Goal: Information Seeking & Learning: Learn about a topic

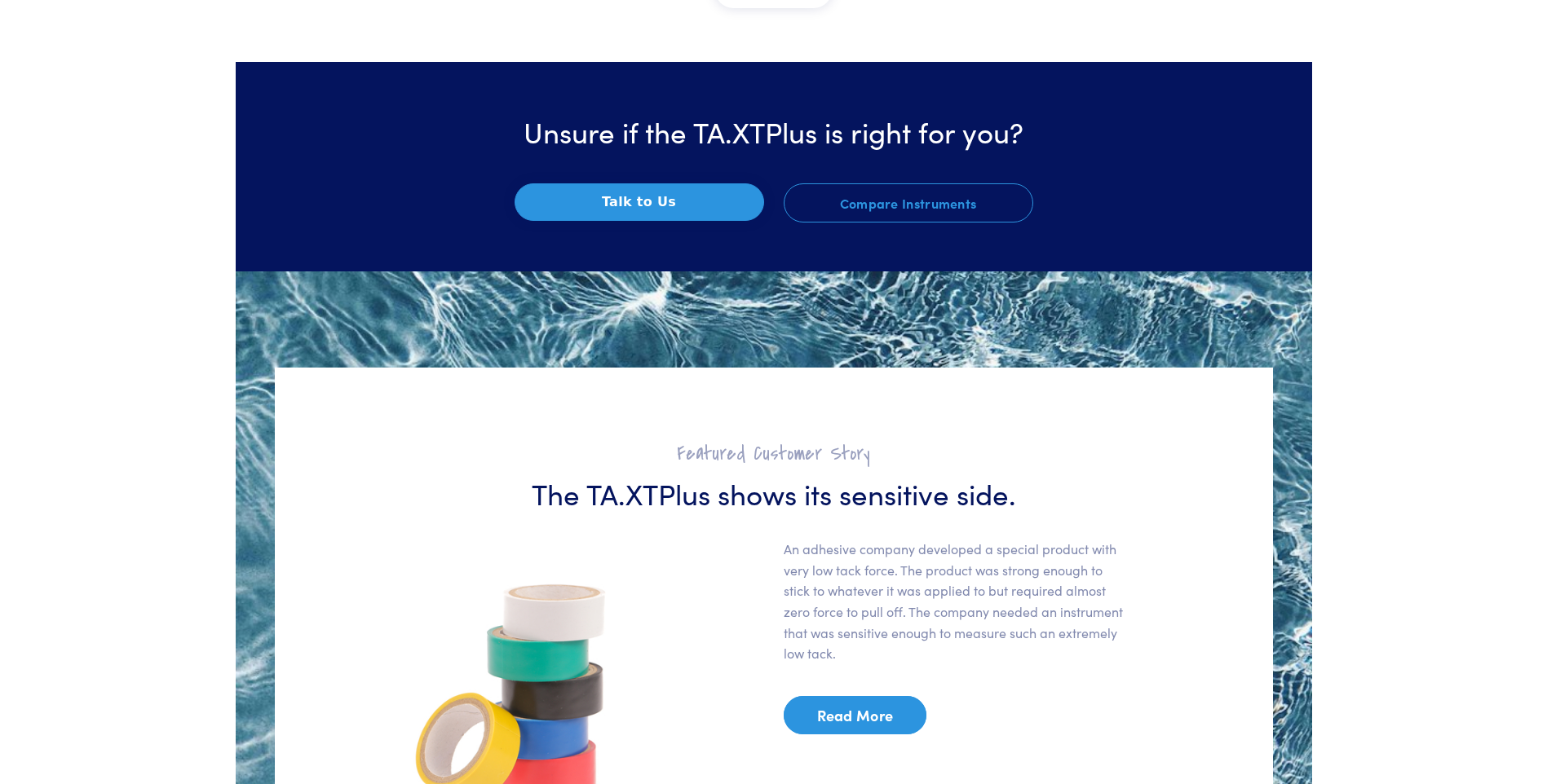
scroll to position [1957, 0]
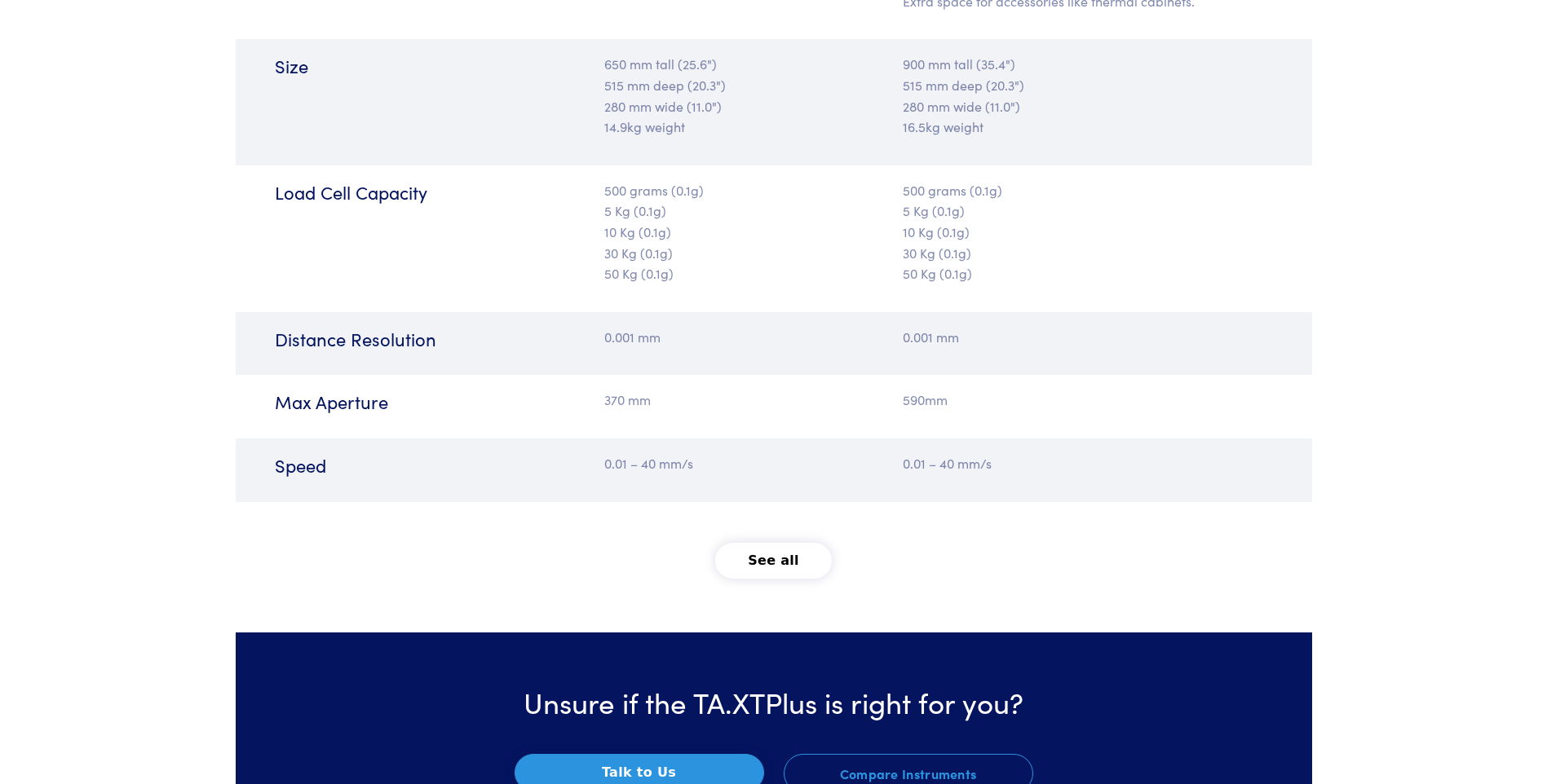
click at [772, 566] on button "See all" at bounding box center [773, 561] width 117 height 36
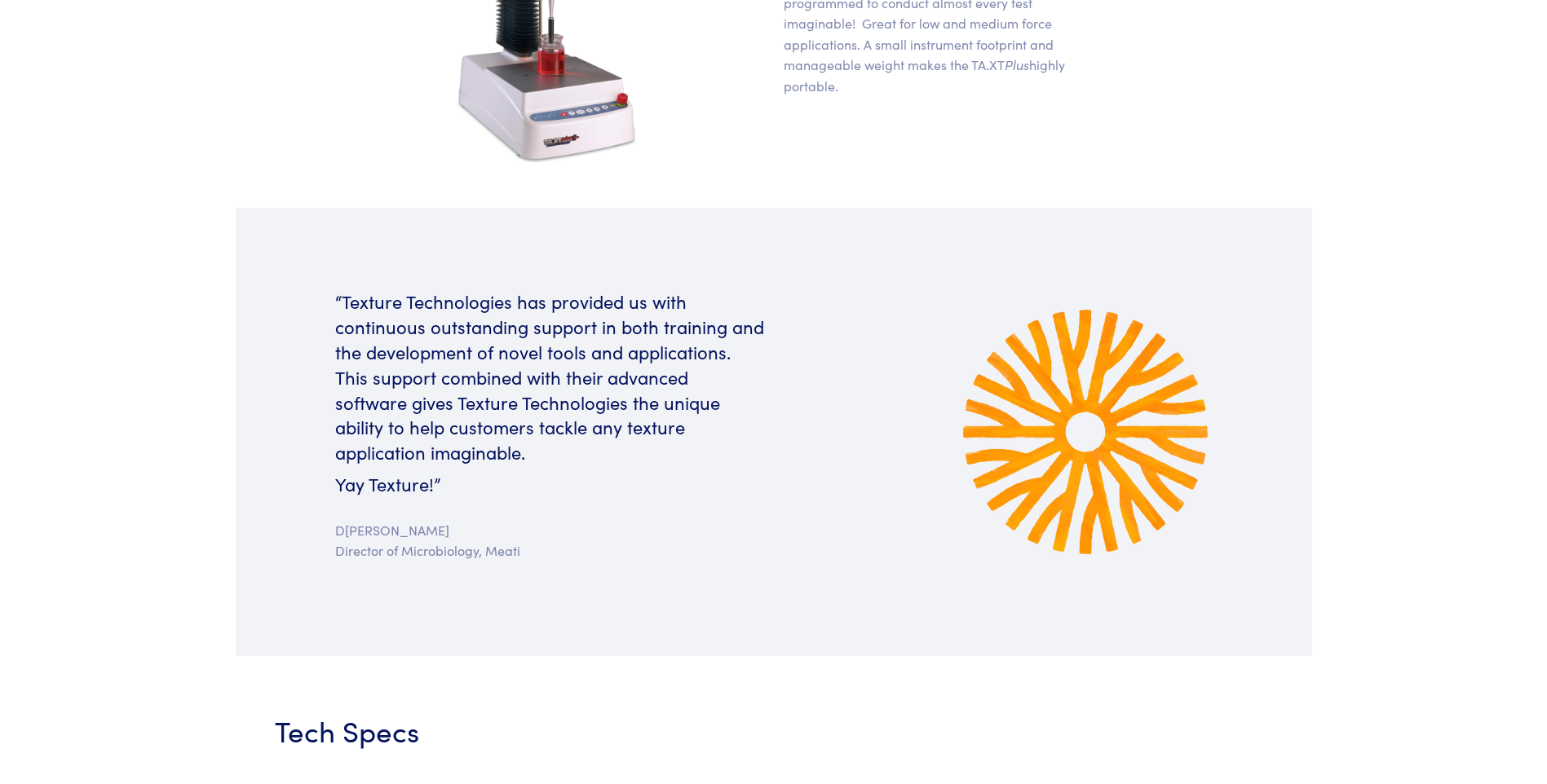
scroll to position [0, 0]
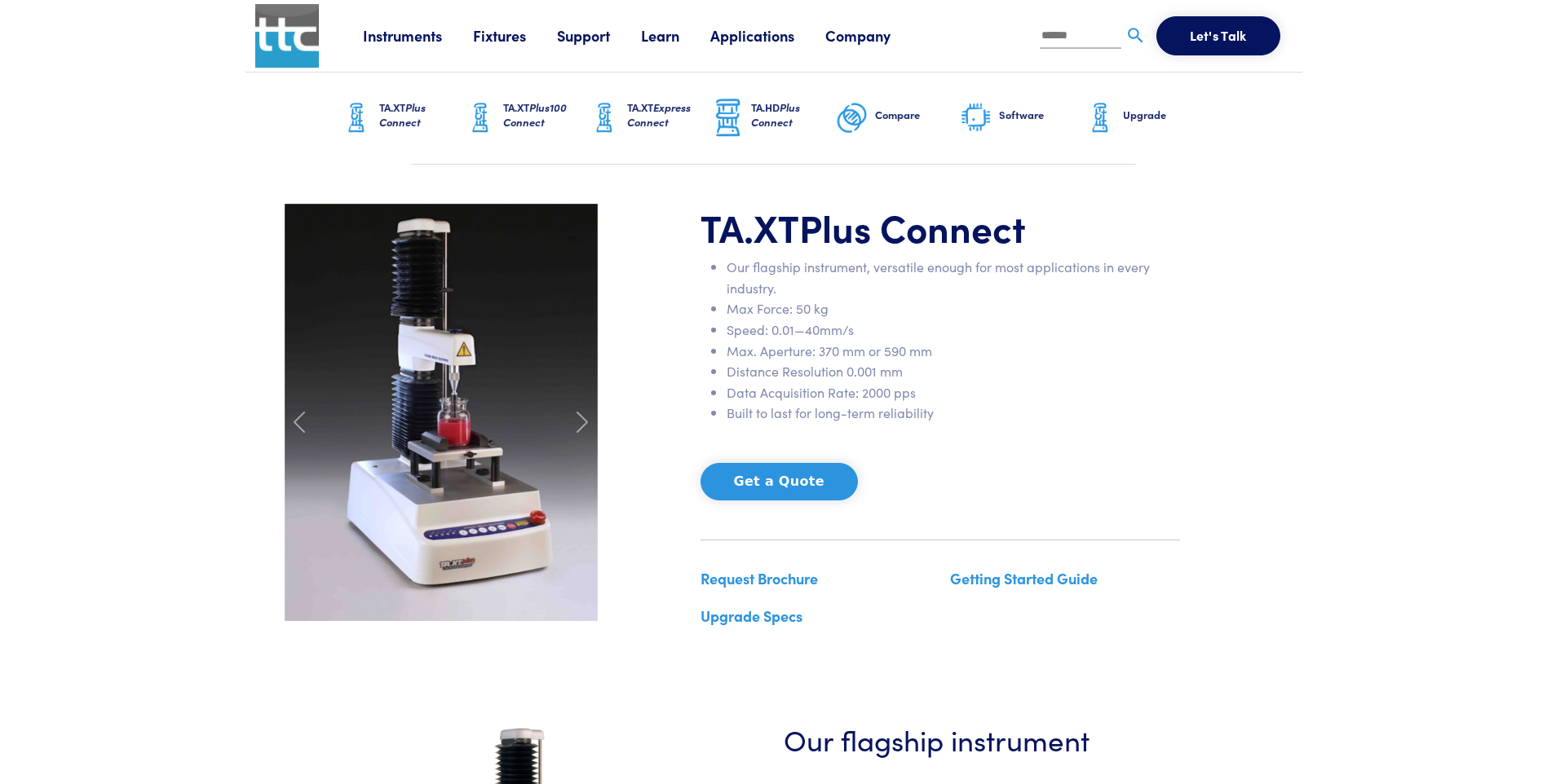
click at [661, 41] on link "Learn" at bounding box center [676, 36] width 70 height 20
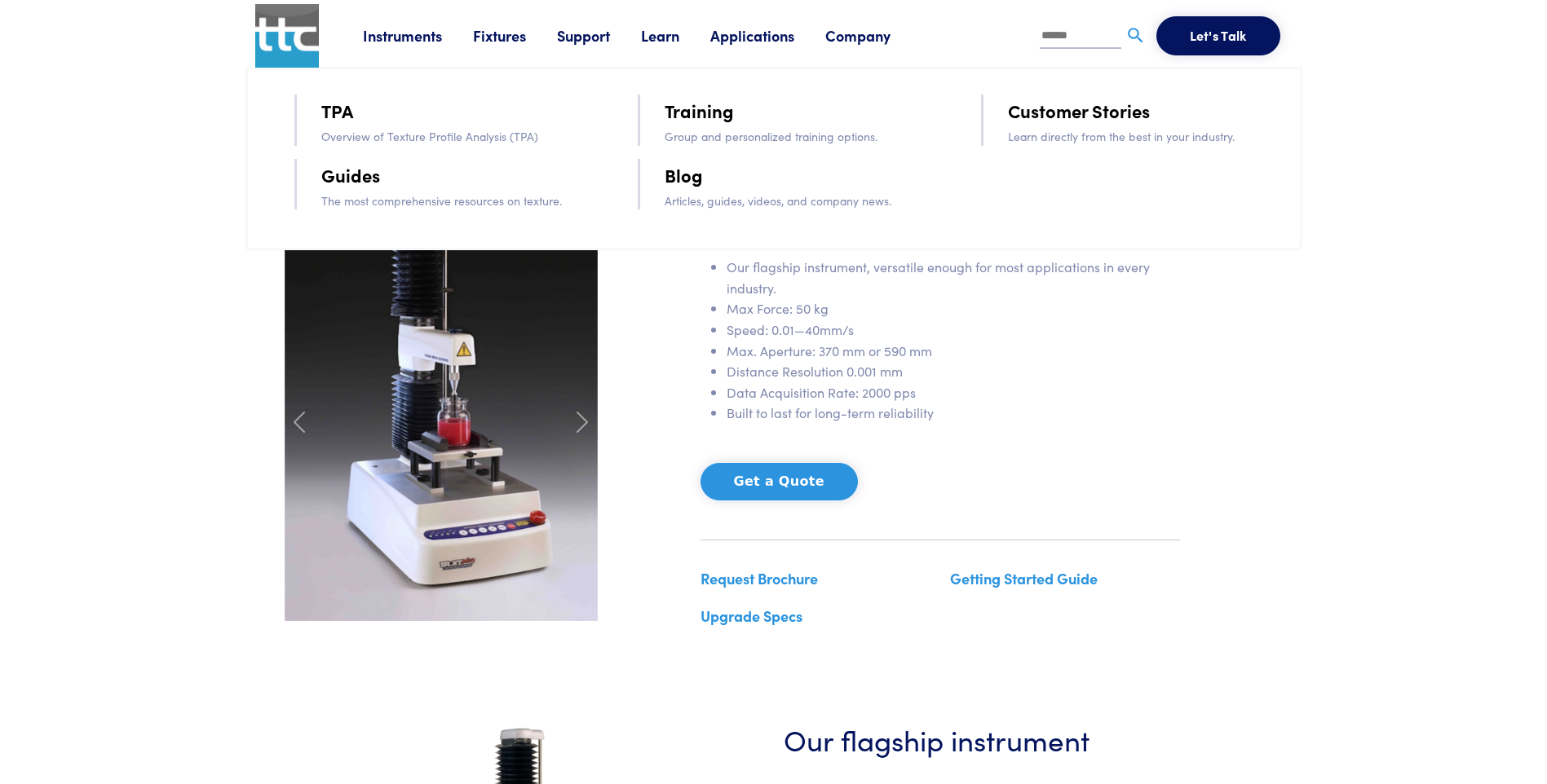
click at [661, 41] on link "Learn" at bounding box center [676, 36] width 70 height 20
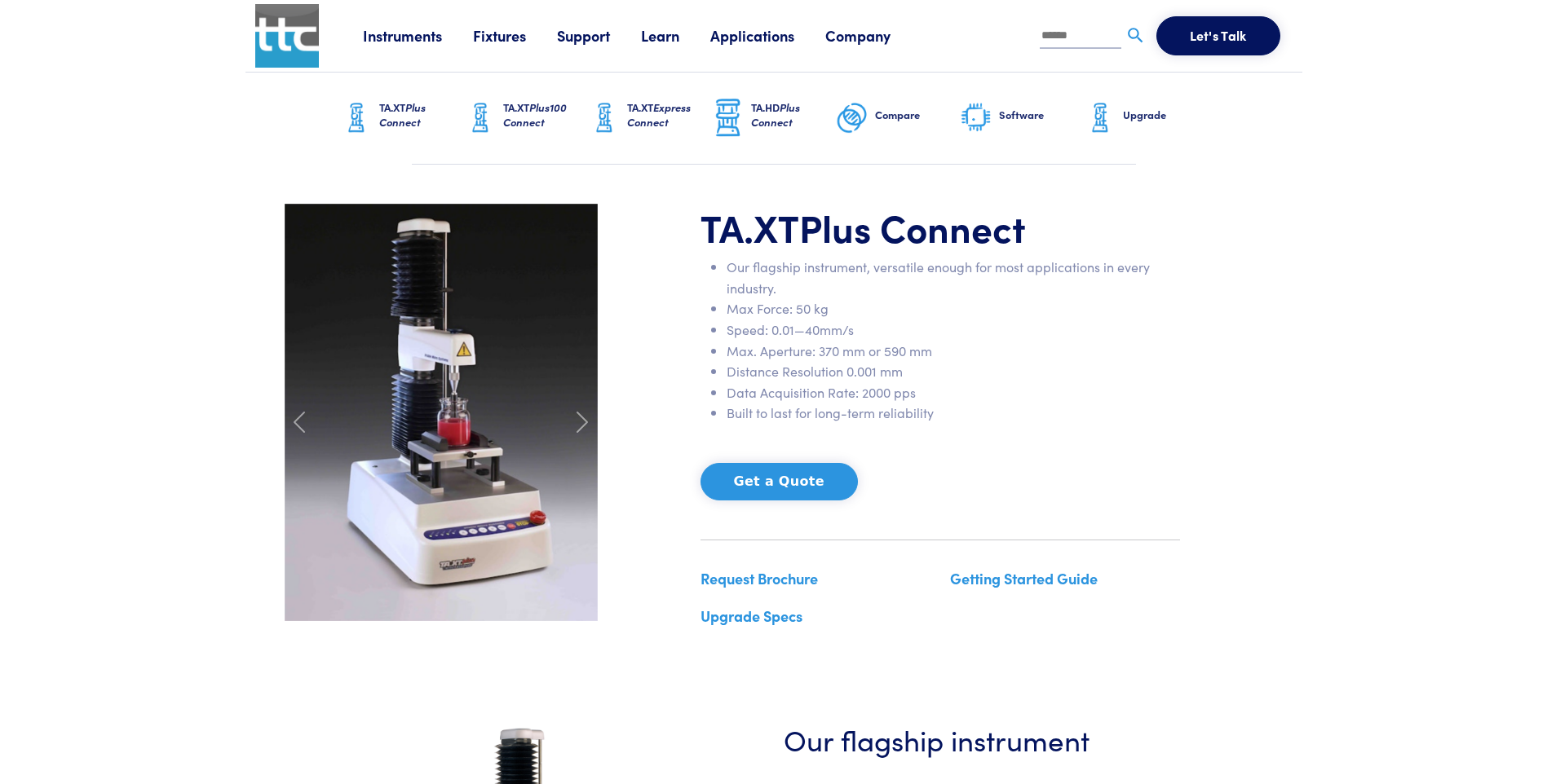
click at [732, 33] on link "Applications" at bounding box center [767, 36] width 115 height 20
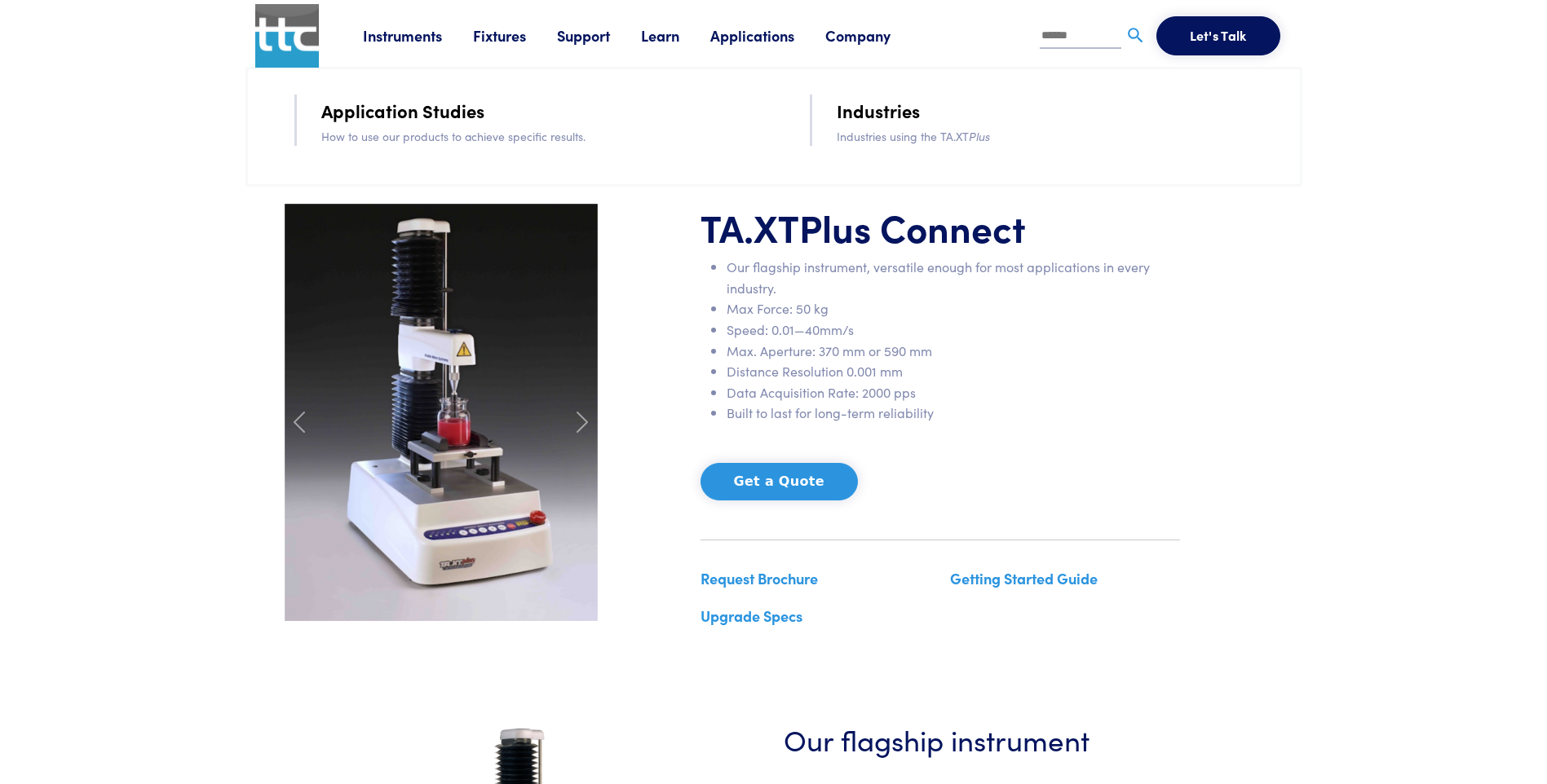
click at [732, 33] on link "Applications" at bounding box center [767, 36] width 115 height 20
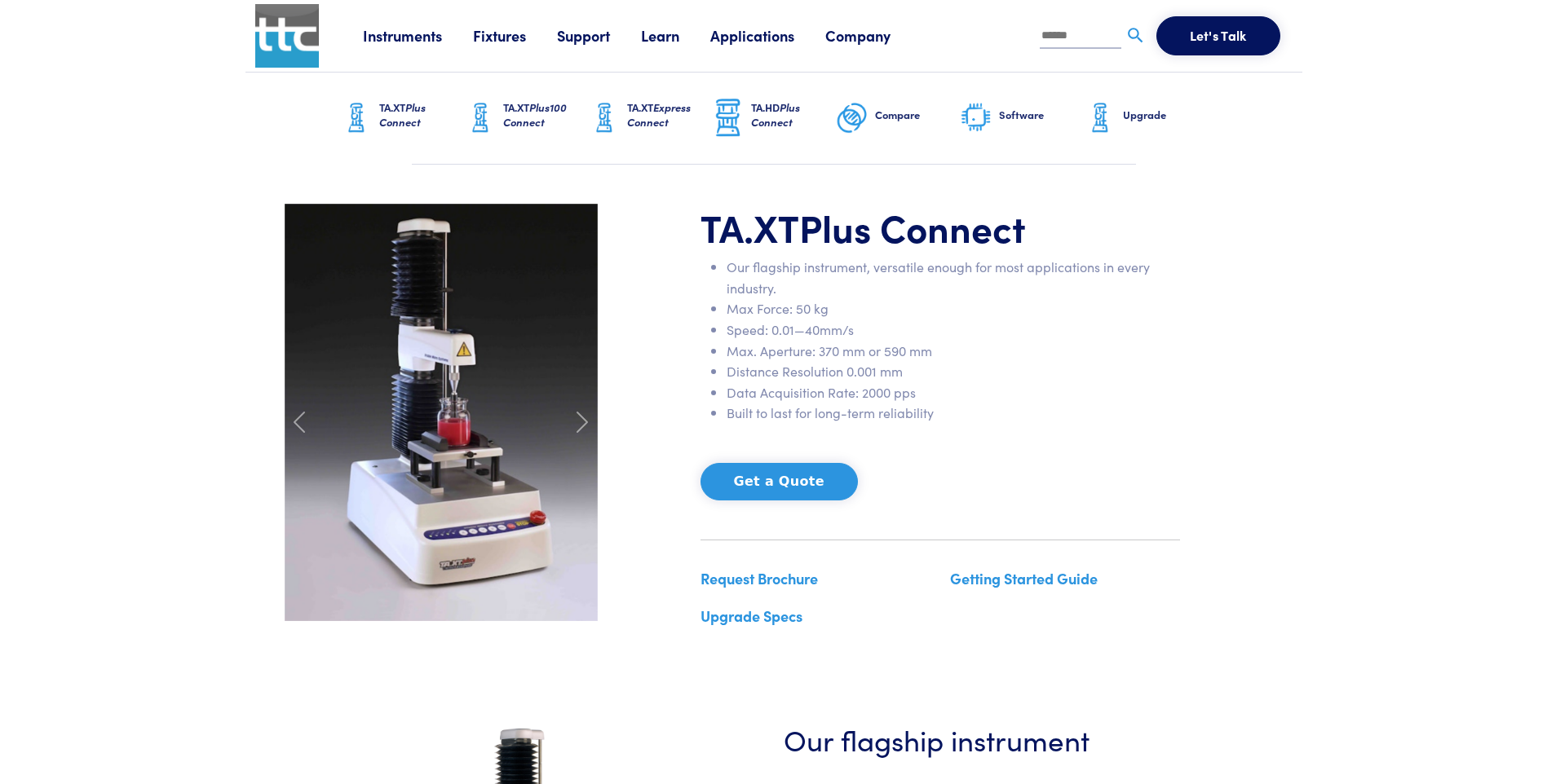
click at [840, 33] on link "Company" at bounding box center [873, 36] width 96 height 20
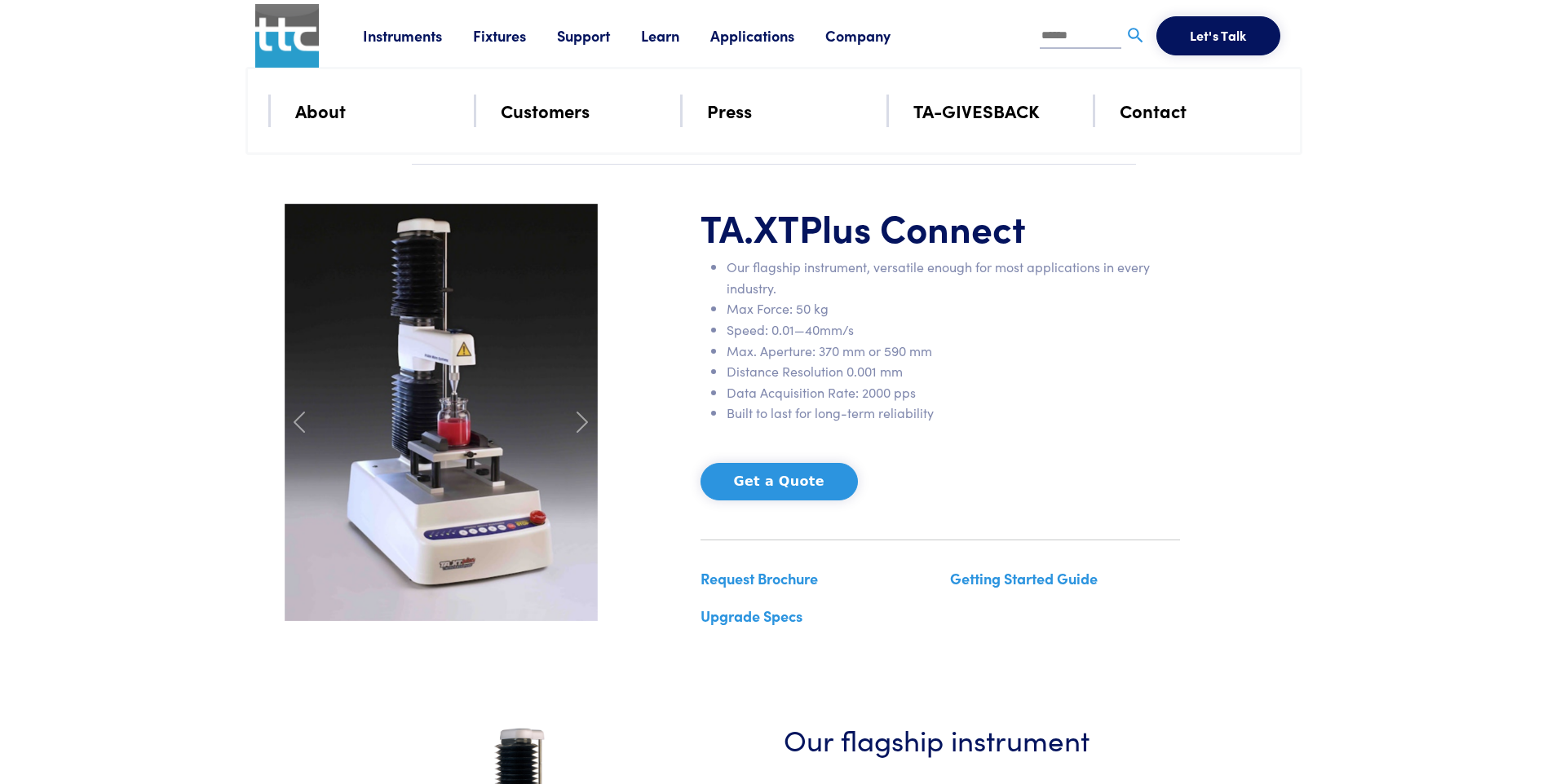
click at [651, 35] on link "Learn" at bounding box center [676, 36] width 70 height 20
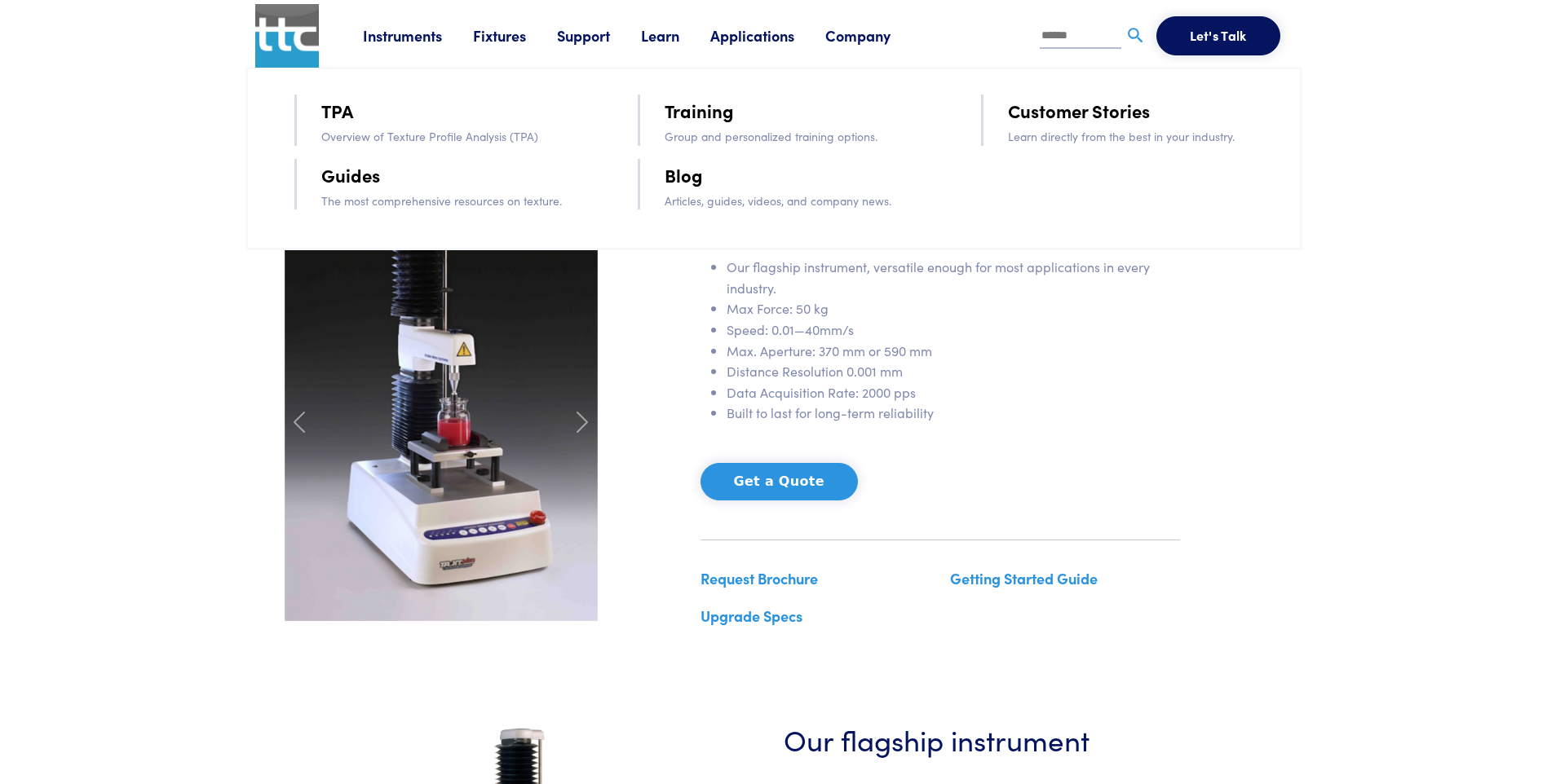
click at [673, 171] on link "Blog" at bounding box center [684, 175] width 38 height 29
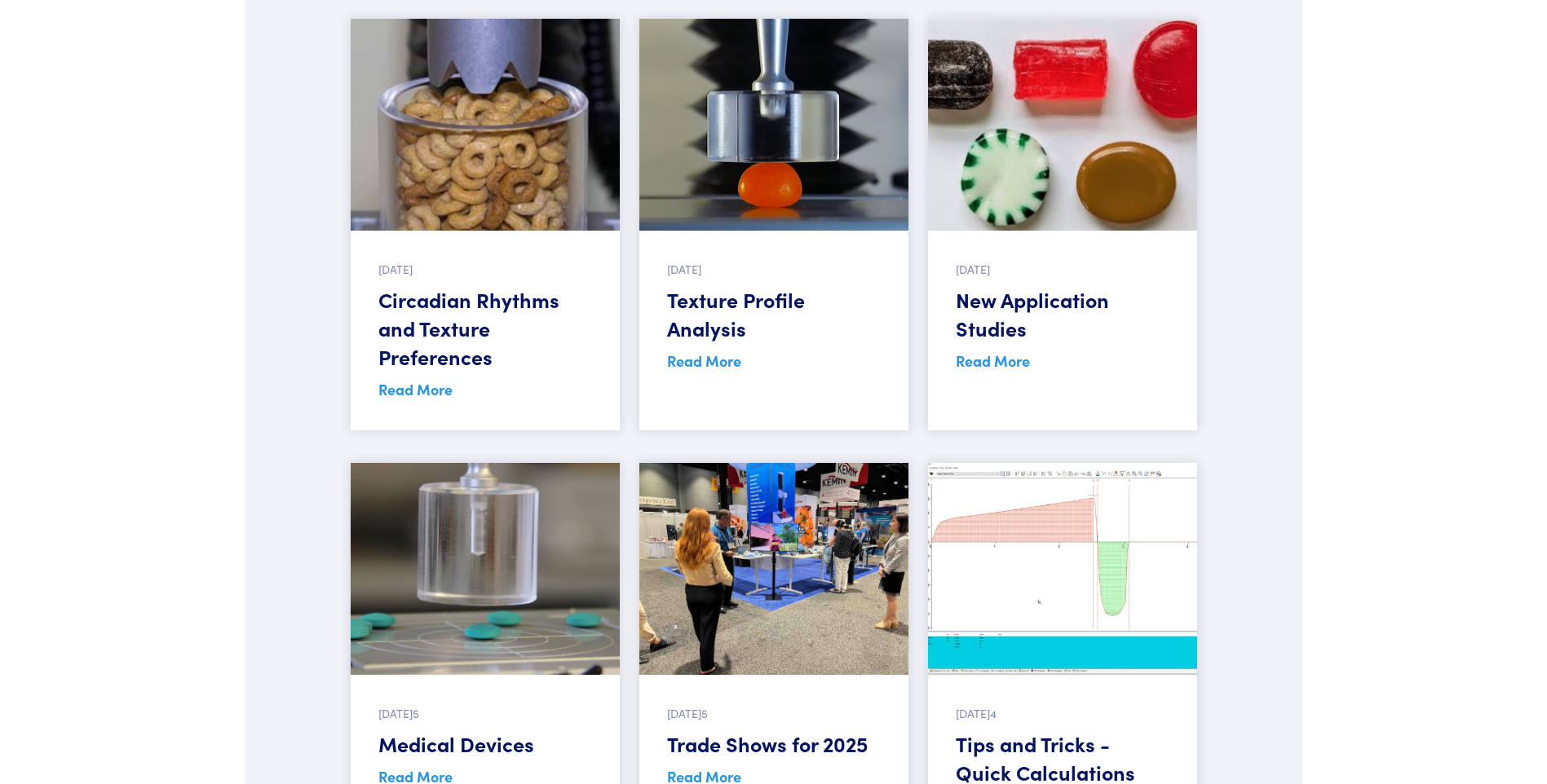
scroll to position [1631, 0]
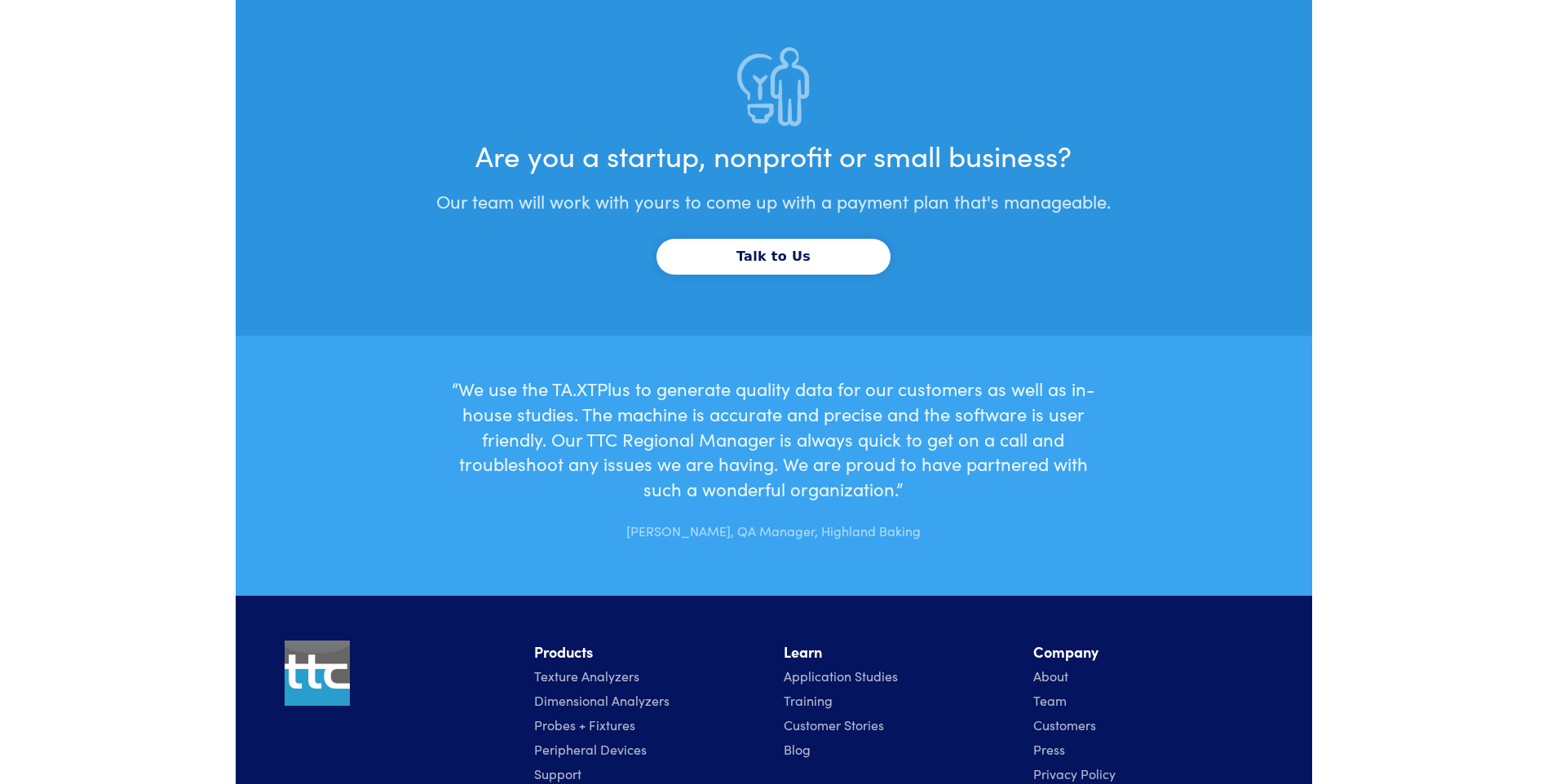
scroll to position [5003, 0]
